Goal: Entertainment & Leisure: Consume media (video, audio)

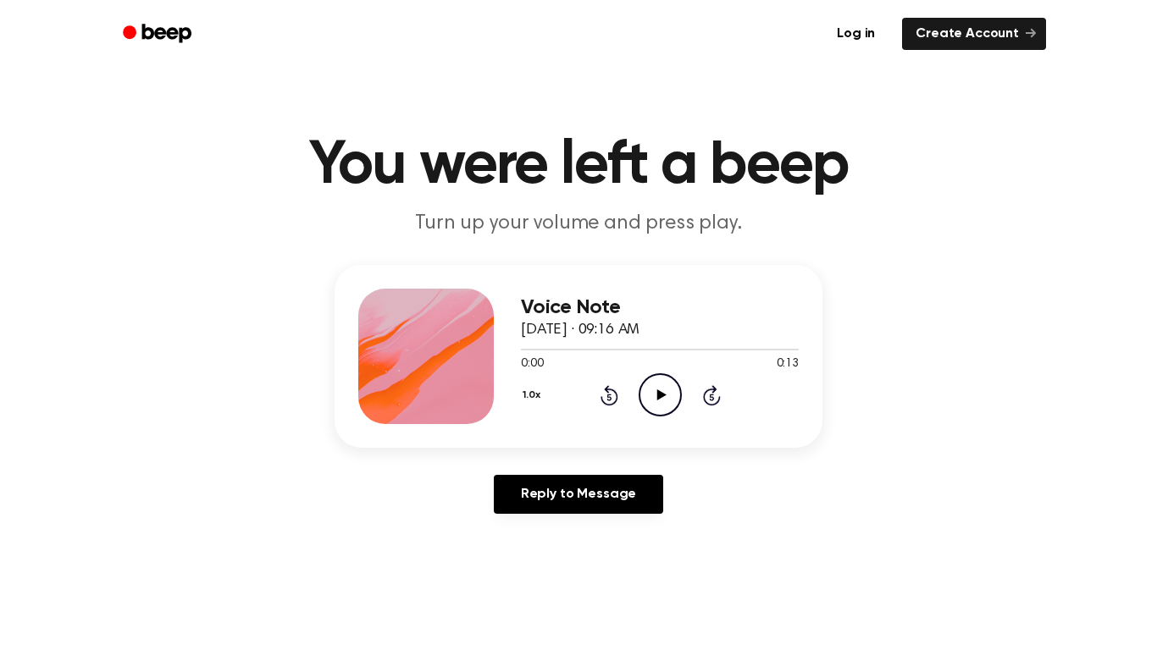
click at [652, 384] on icon "Play Audio" at bounding box center [660, 394] width 43 height 43
click at [667, 397] on icon "Play Audio" at bounding box center [660, 394] width 43 height 43
click at [668, 406] on icon "Play Audio" at bounding box center [660, 394] width 43 height 43
click at [656, 388] on icon "Play Audio" at bounding box center [660, 394] width 43 height 43
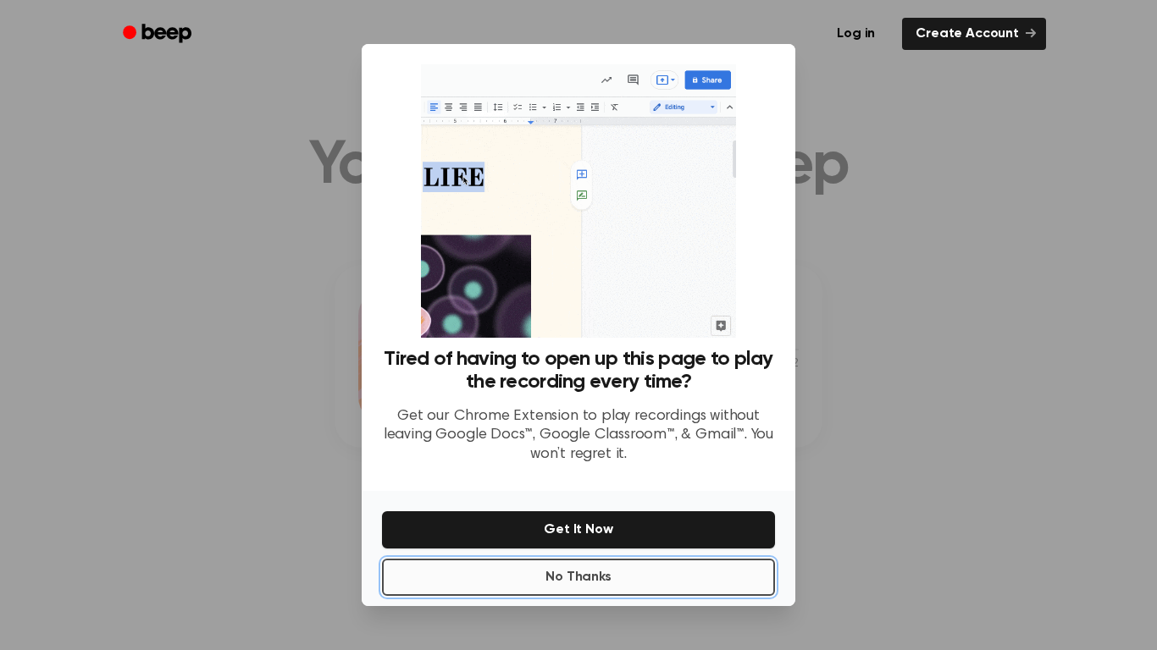
click at [648, 573] on button "No Thanks" at bounding box center [578, 577] width 393 height 37
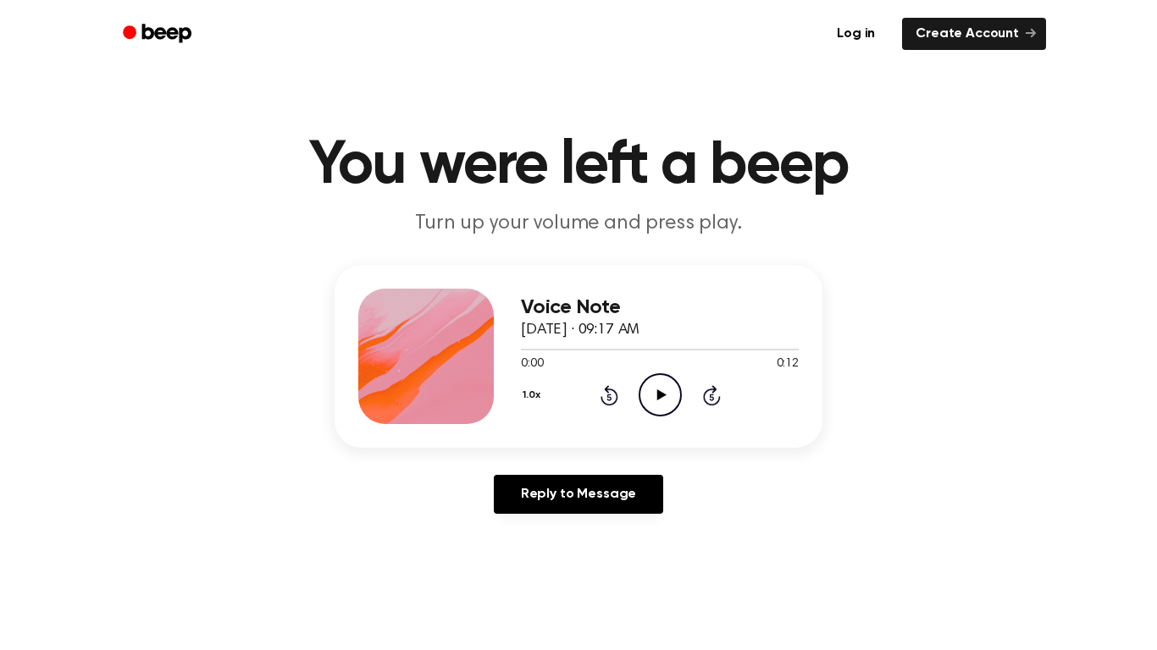
click at [659, 403] on icon "Play Audio" at bounding box center [660, 394] width 43 height 43
click at [669, 399] on icon "Play Audio" at bounding box center [660, 394] width 43 height 43
click at [650, 412] on icon "Play Audio" at bounding box center [660, 394] width 43 height 43
click at [660, 396] on icon at bounding box center [660, 395] width 9 height 11
click at [648, 398] on icon "Play Audio" at bounding box center [660, 394] width 43 height 43
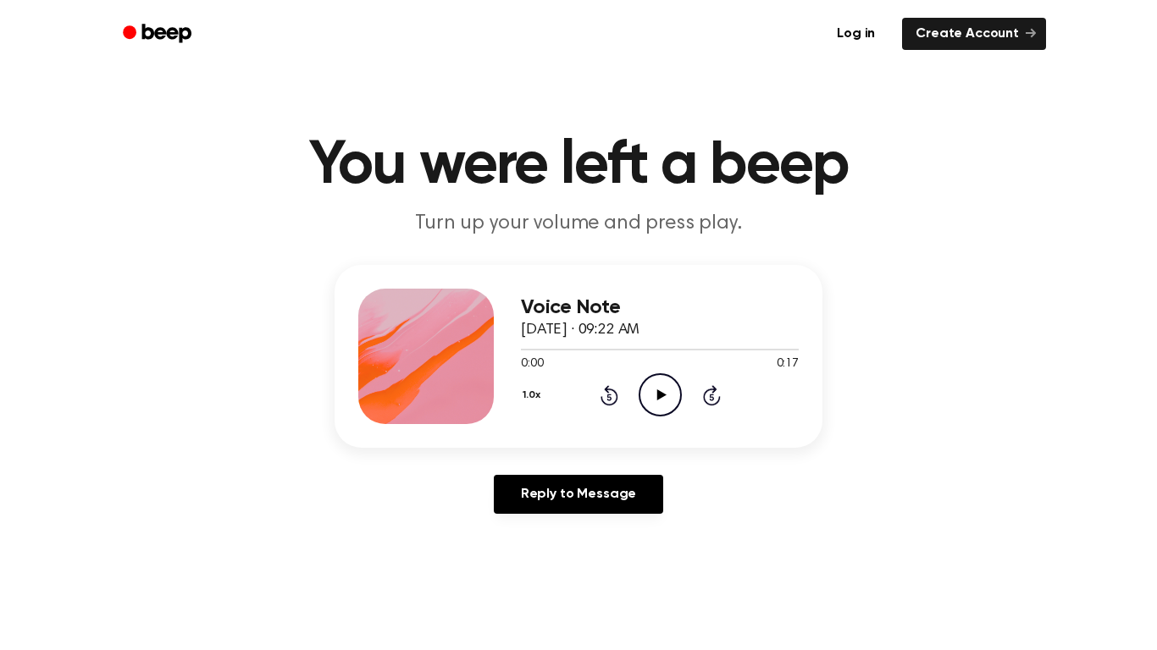
click at [657, 392] on icon at bounding box center [660, 395] width 9 height 11
click at [664, 396] on icon "Play Audio" at bounding box center [660, 394] width 43 height 43
click at [656, 390] on icon at bounding box center [660, 395] width 9 height 11
click at [662, 401] on icon "Play Audio" at bounding box center [660, 394] width 43 height 43
